Goal: Information Seeking & Learning: Find specific fact

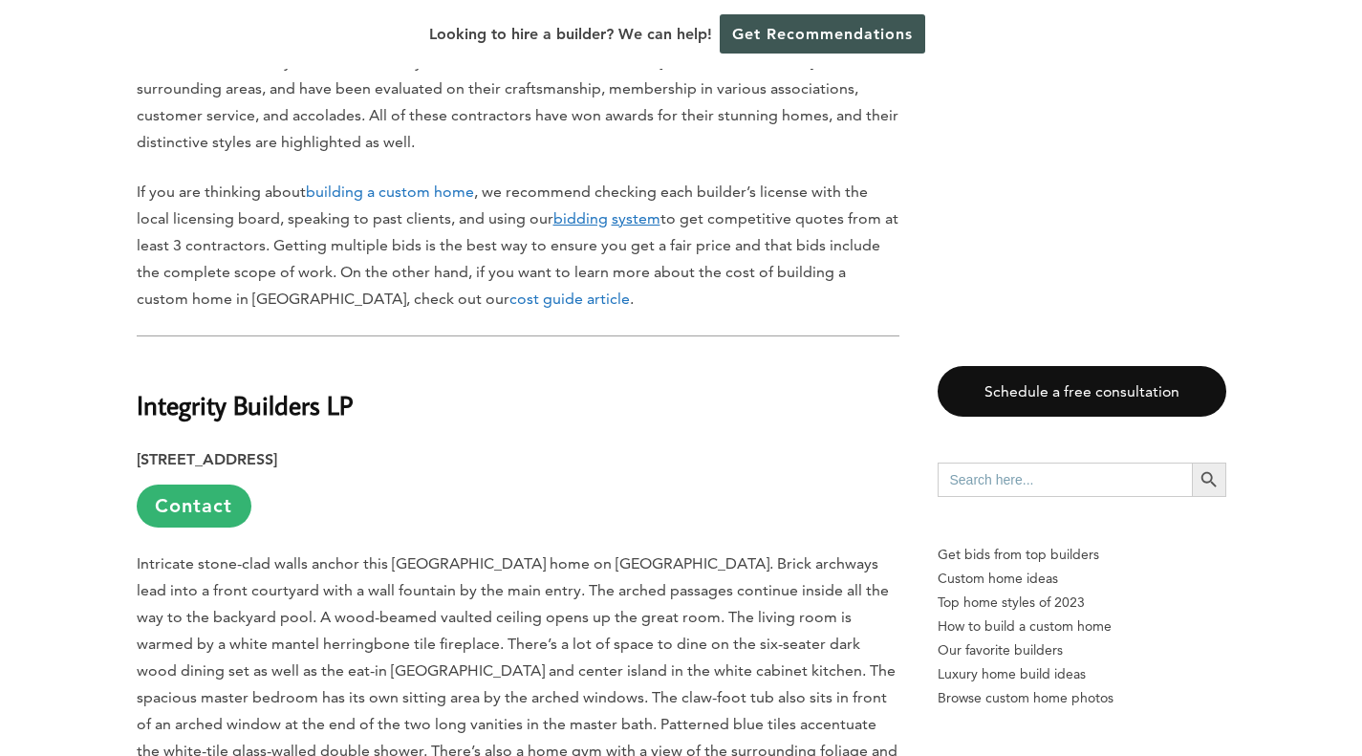
scroll to position [1531, 0]
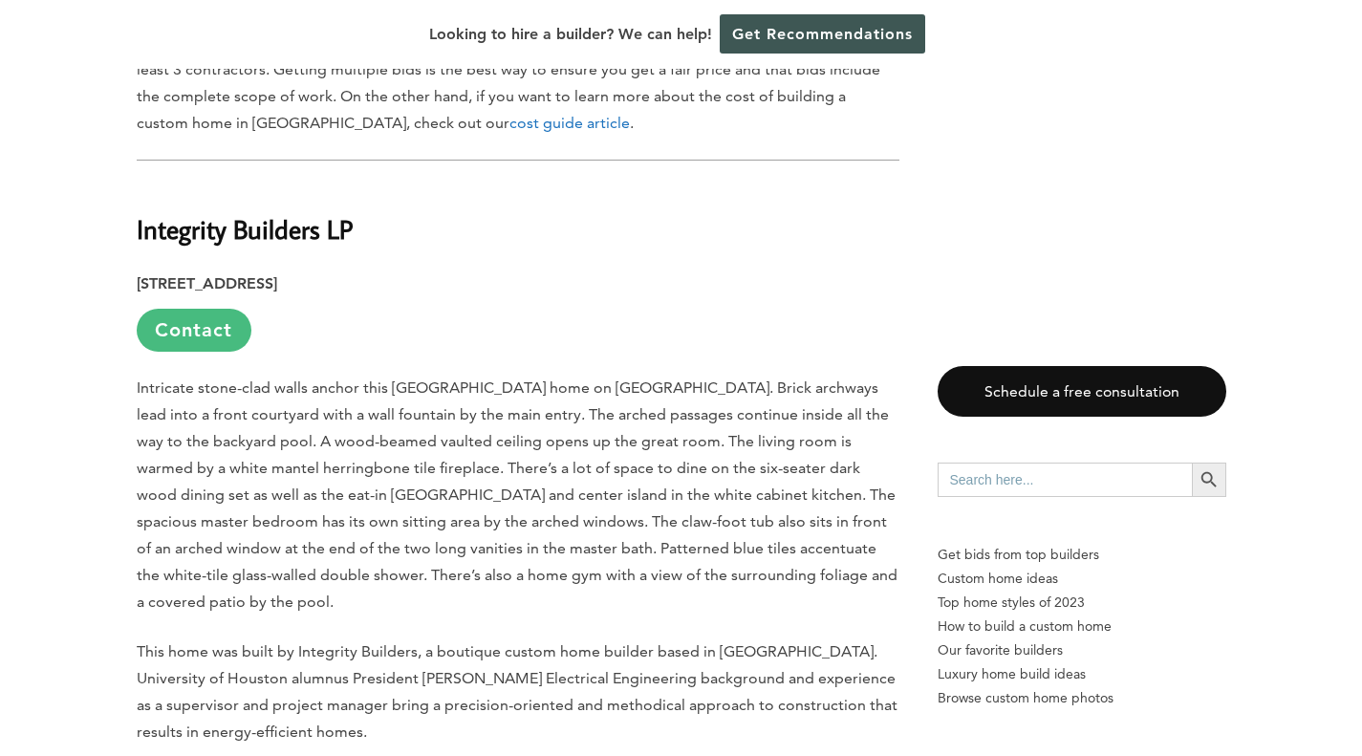
click at [217, 309] on link "Contact" at bounding box center [194, 330] width 115 height 43
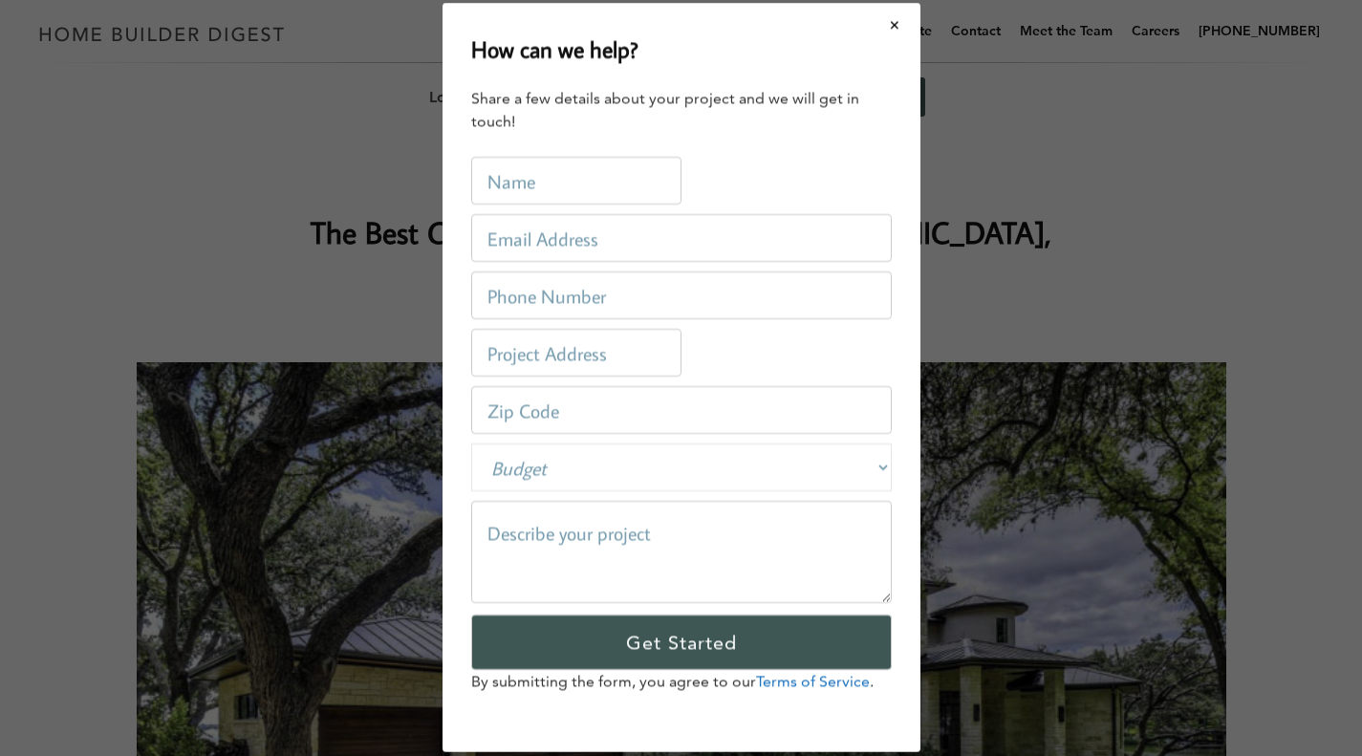
scroll to position [0, 0]
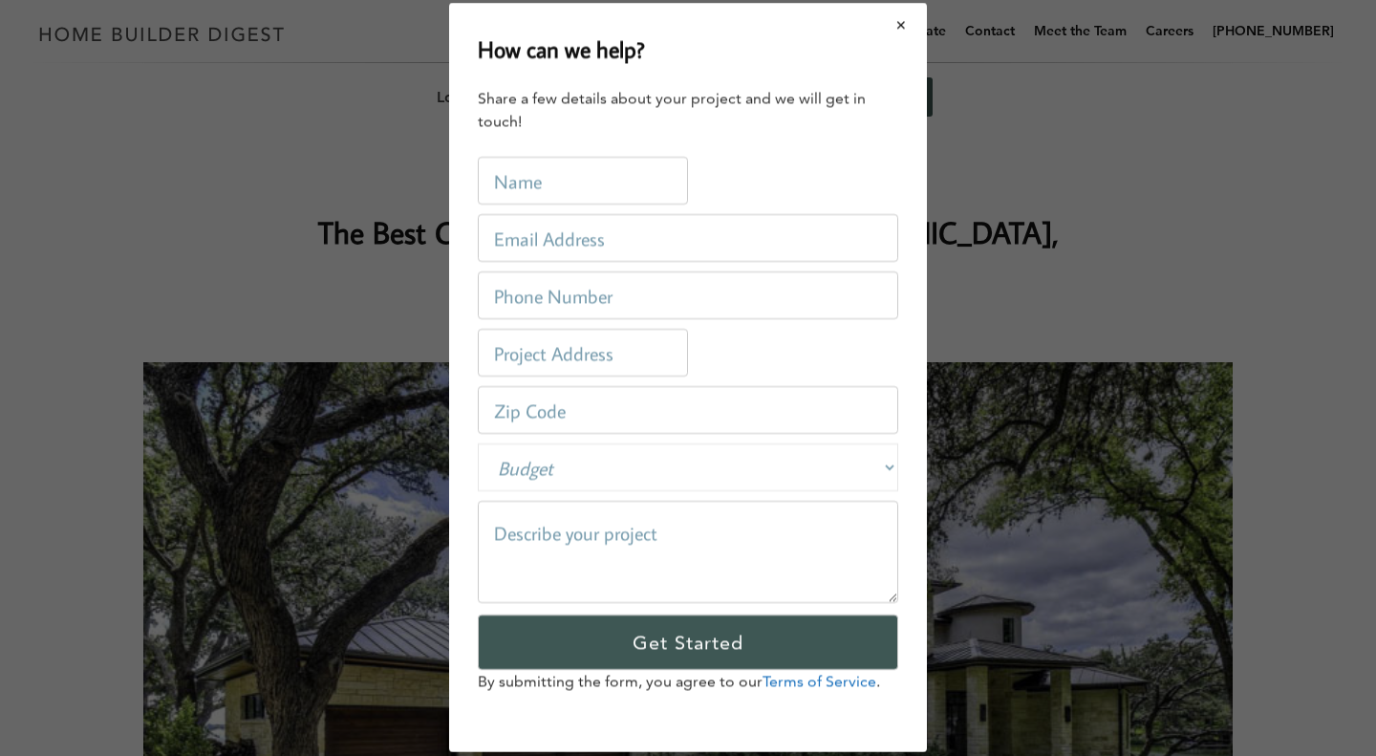
click at [894, 23] on button "Close modal" at bounding box center [902, 25] width 51 height 40
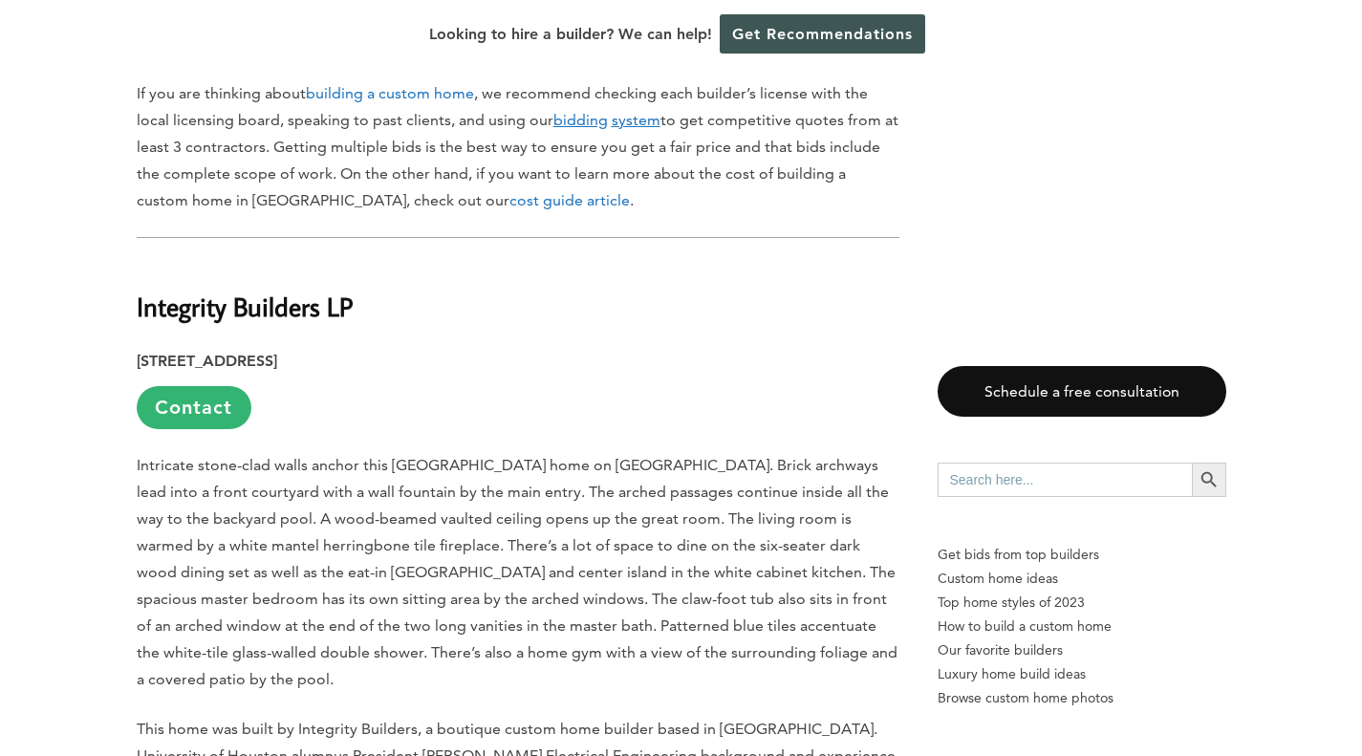
scroll to position [1453, 0]
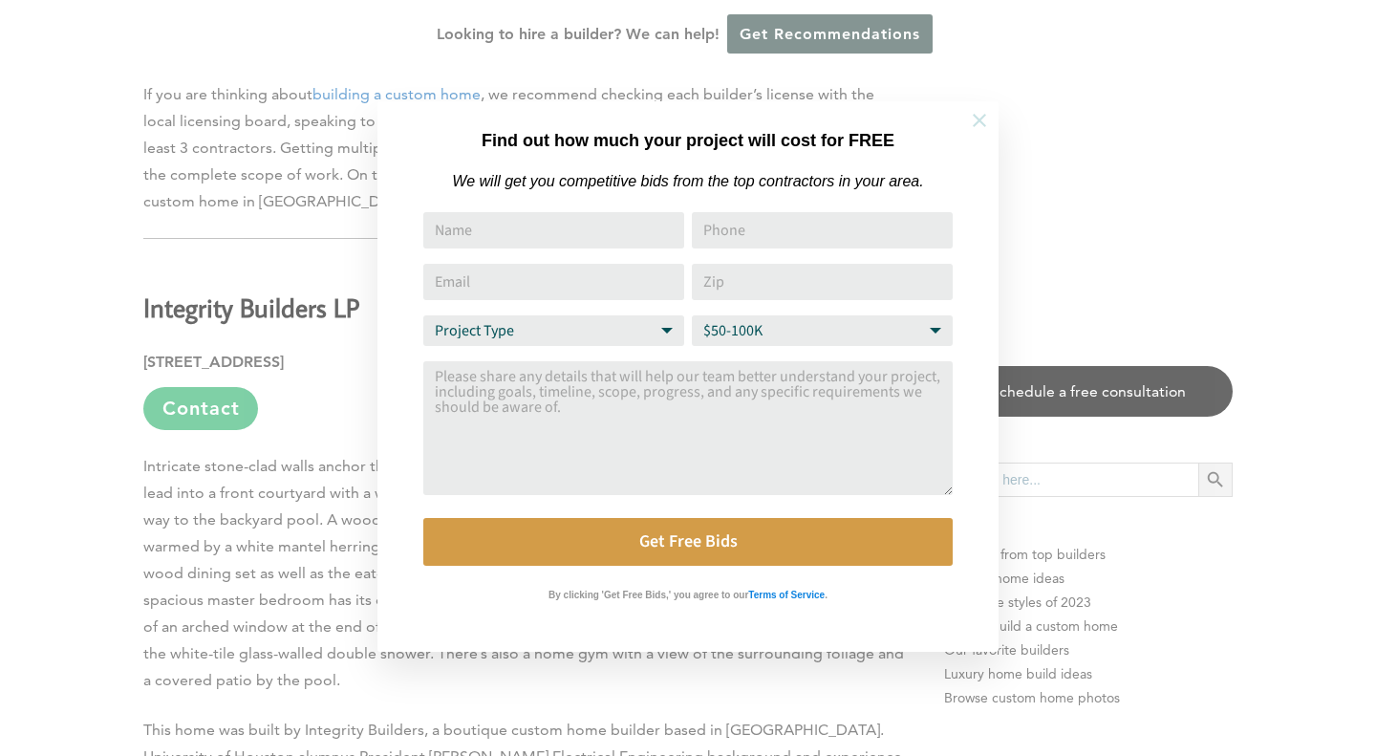
click at [975, 130] on icon at bounding box center [979, 120] width 21 height 21
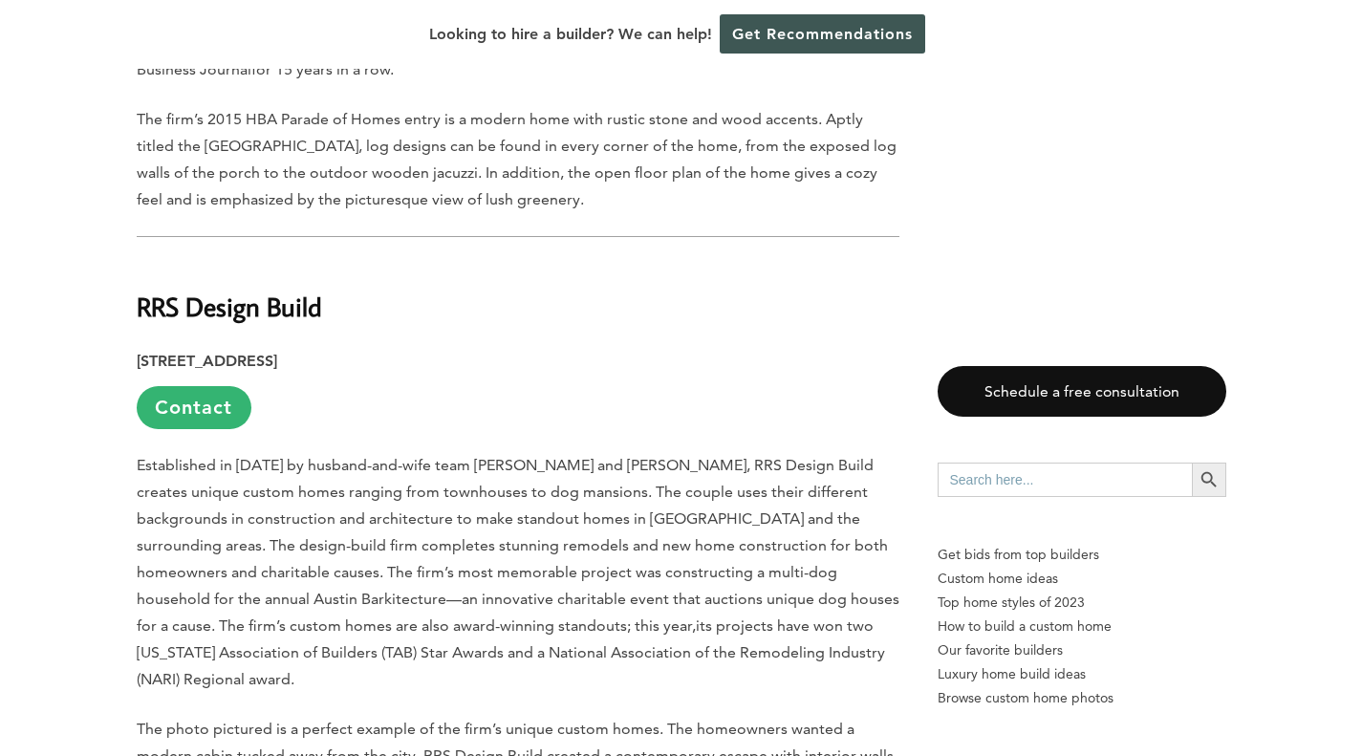
scroll to position [4875, 0]
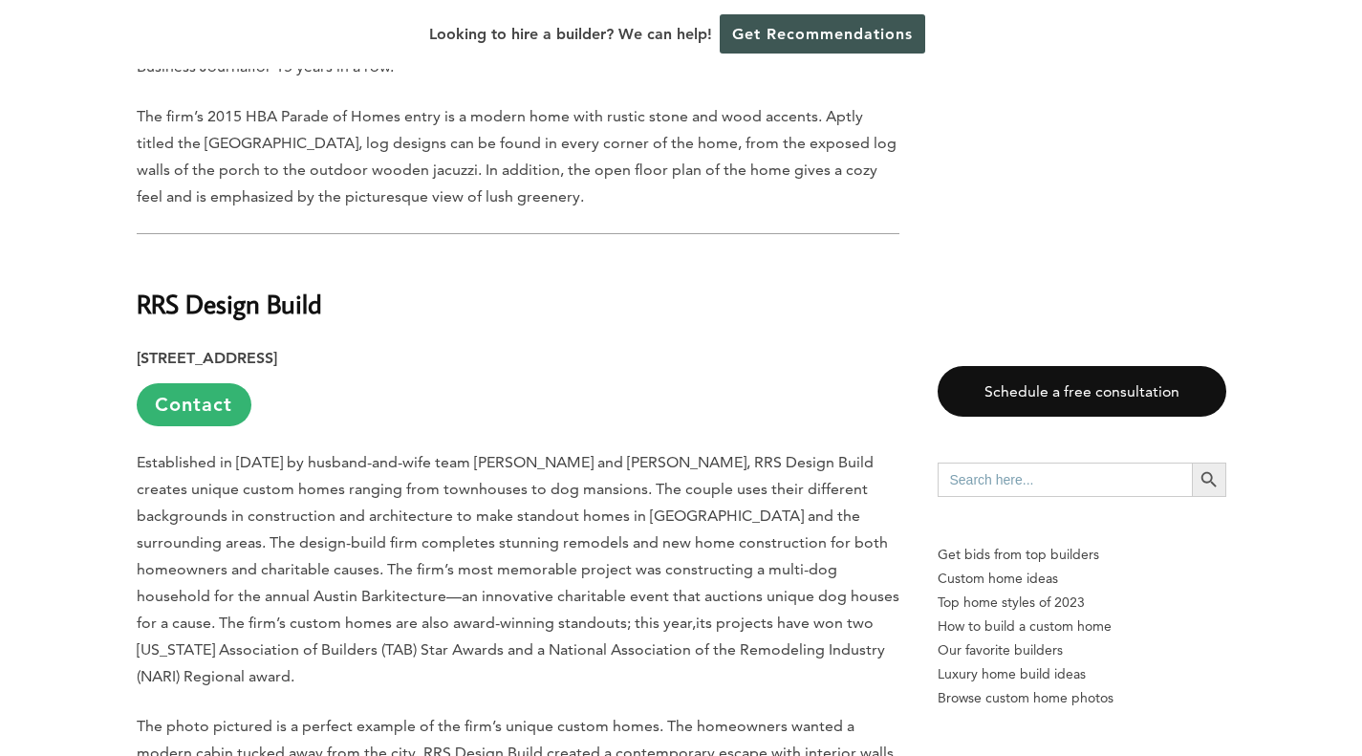
click at [572, 449] on p "Established in [DATE] by husband-and-wife team [PERSON_NAME] and [PERSON_NAME],…" at bounding box center [518, 569] width 763 height 241
click at [728, 717] on span "The photo pictured is a perfect example of the firm’s unique custom homes. The …" at bounding box center [515, 753] width 757 height 72
drag, startPoint x: 527, startPoint y: 281, endPoint x: 630, endPoint y: 283, distance: 103.3
click at [630, 453] on span "Established in [DATE] by husband-and-wife team [PERSON_NAME] and [PERSON_NAME],…" at bounding box center [518, 542] width 763 height 179
click at [621, 453] on span "Established in [DATE] by husband-and-wife team [PERSON_NAME] and [PERSON_NAME],…" at bounding box center [518, 542] width 763 height 179
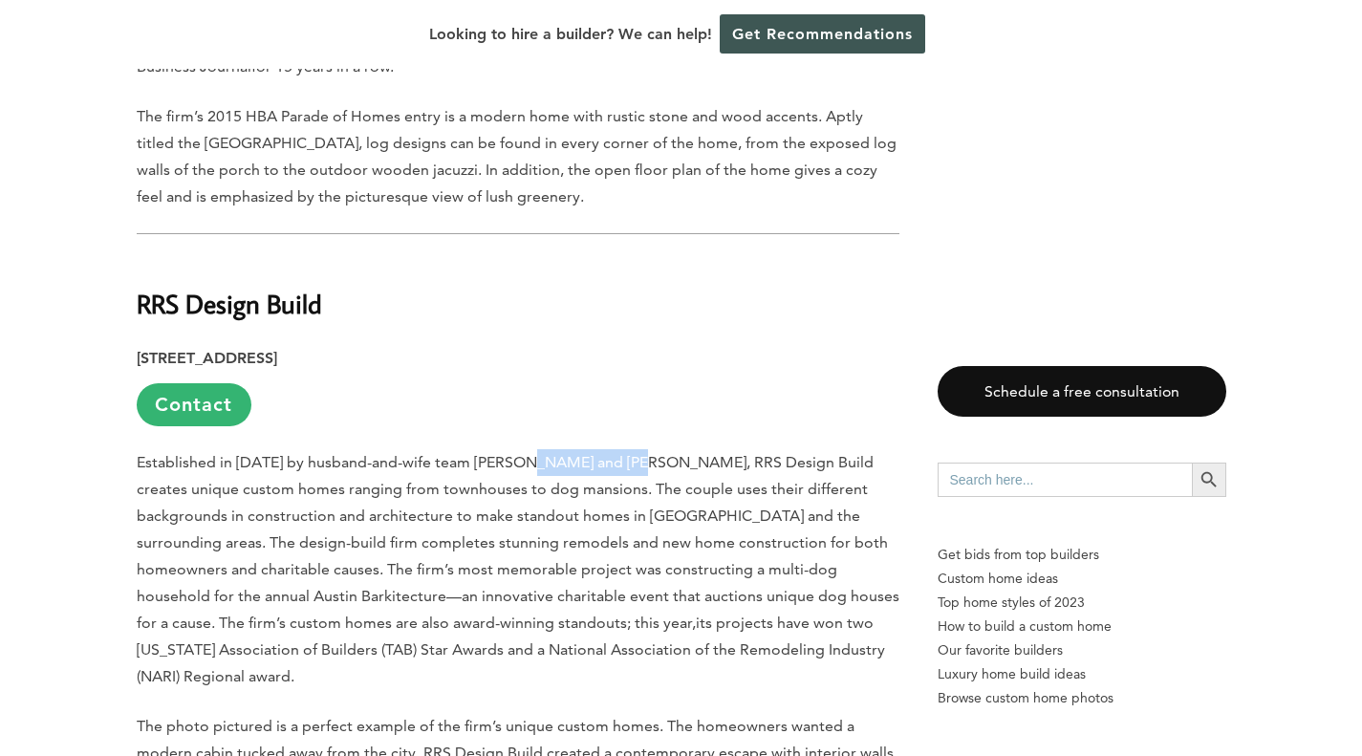
drag, startPoint x: 529, startPoint y: 279, endPoint x: 626, endPoint y: 266, distance: 98.4
copy span "[PERSON_NAME]"
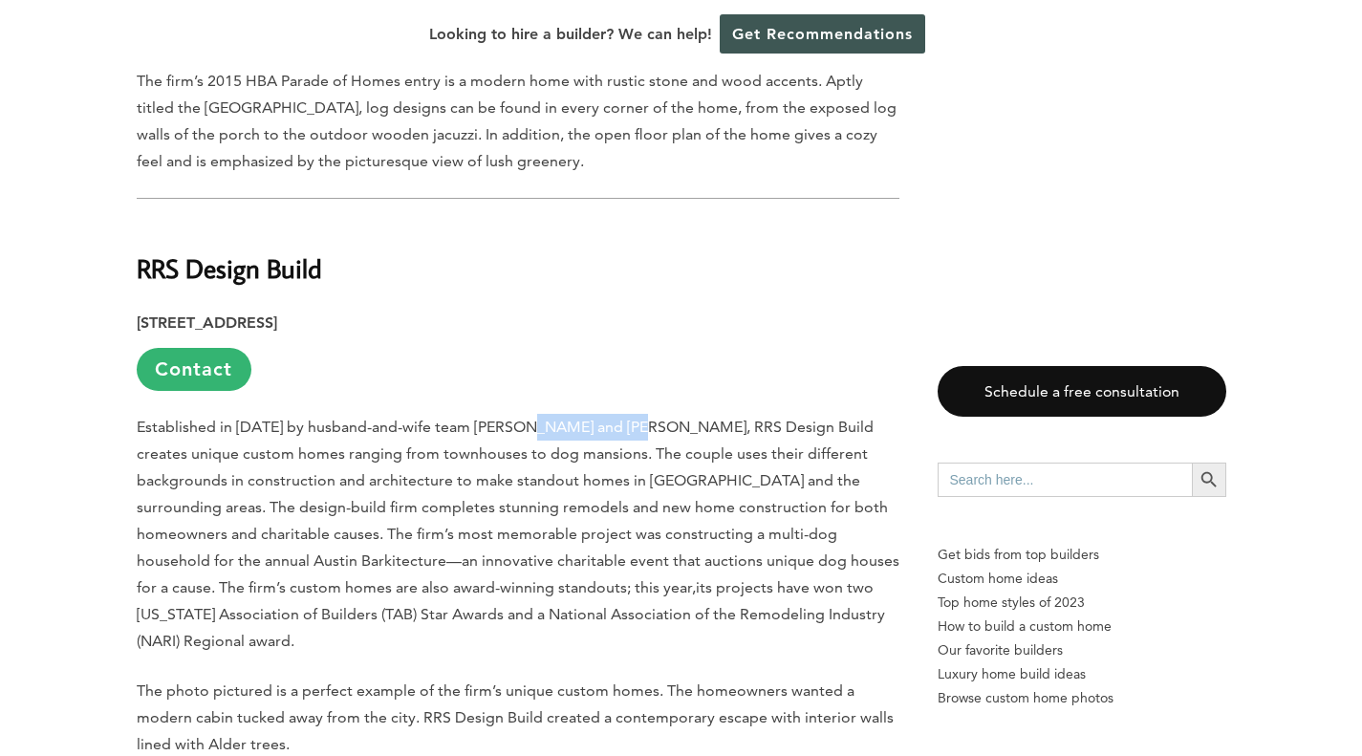
scroll to position [4909, 0]
click at [589, 419] on span "Established in [DATE] by husband-and-wife team [PERSON_NAME] and [PERSON_NAME],…" at bounding box center [518, 508] width 763 height 179
